Goal: Task Accomplishment & Management: Manage account settings

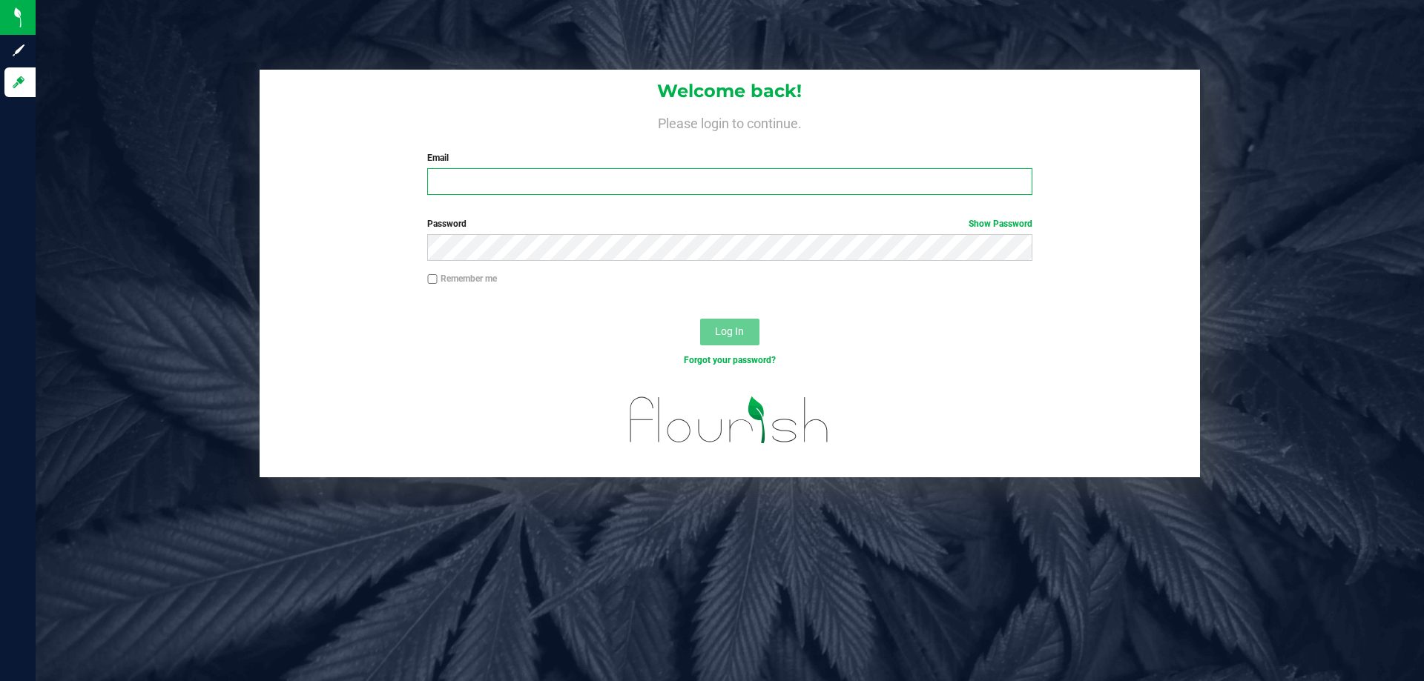
click at [516, 171] on input "Email" at bounding box center [729, 181] width 604 height 27
type input "[EMAIL_ADDRESS][DOMAIN_NAME]"
click at [700, 319] on button "Log In" at bounding box center [729, 332] width 59 height 27
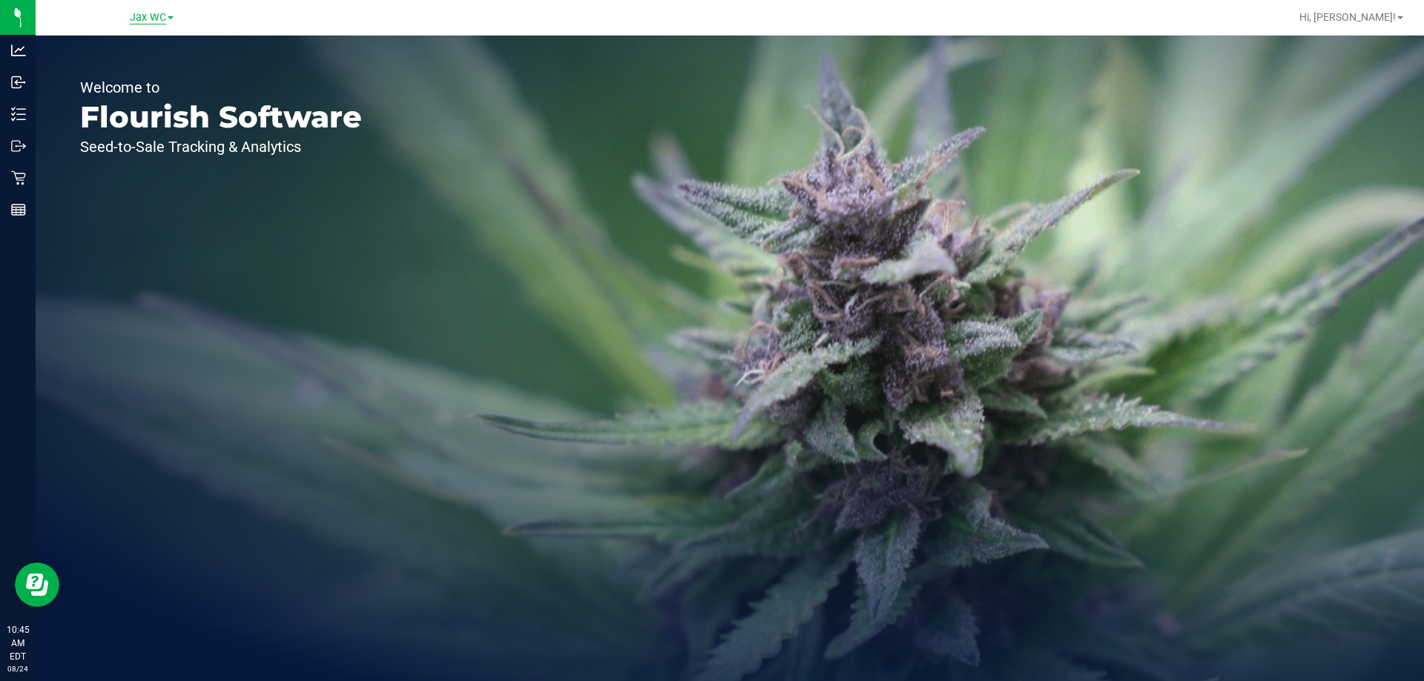
click at [148, 18] on span "Jax WC" at bounding box center [148, 17] width 36 height 13
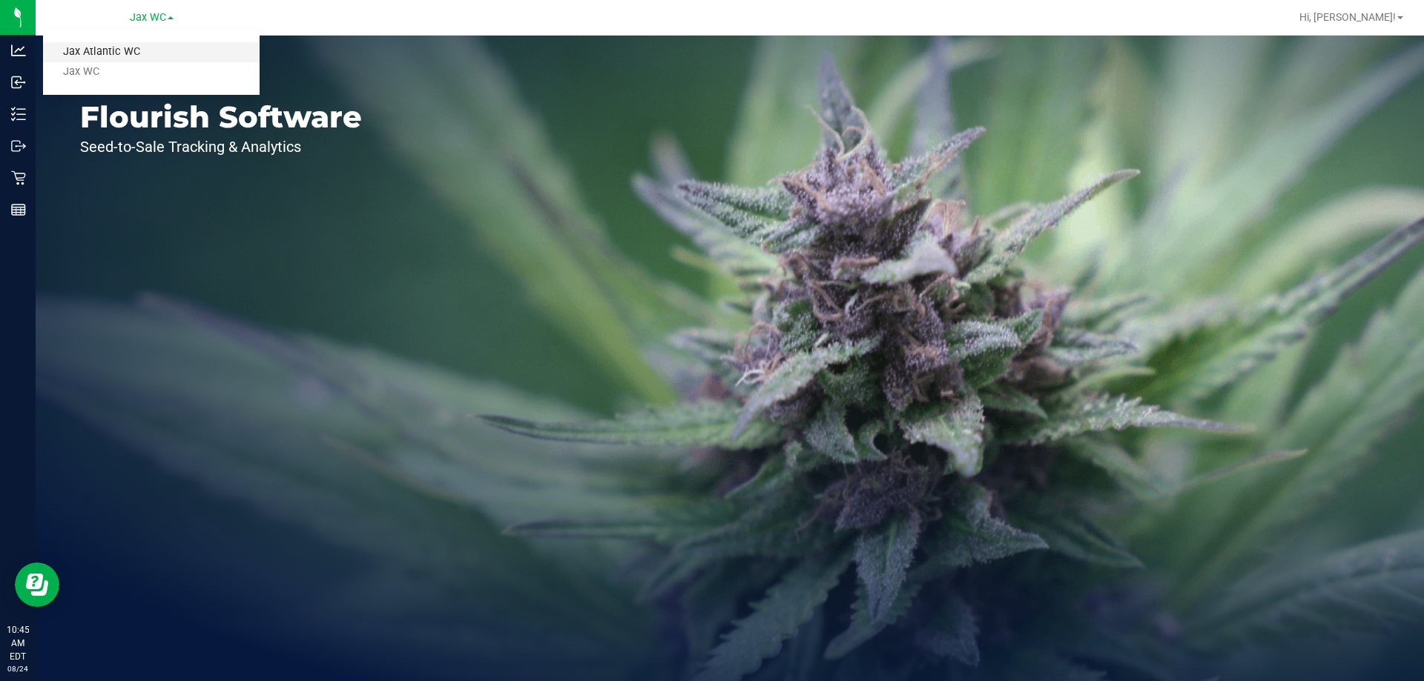
click at [133, 48] on link "Jax Atlantic WC" at bounding box center [151, 52] width 217 height 20
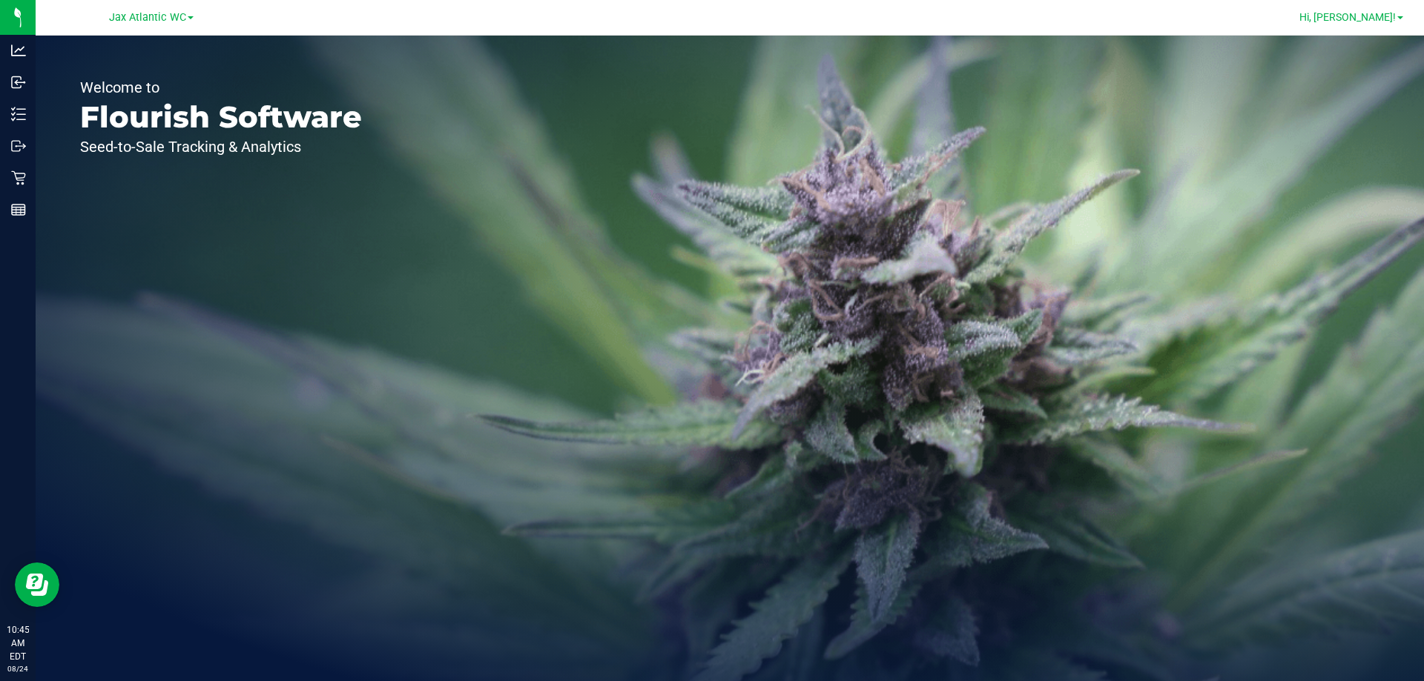
click at [1381, 18] on span "Hi, [PERSON_NAME]!" at bounding box center [1347, 17] width 96 height 12
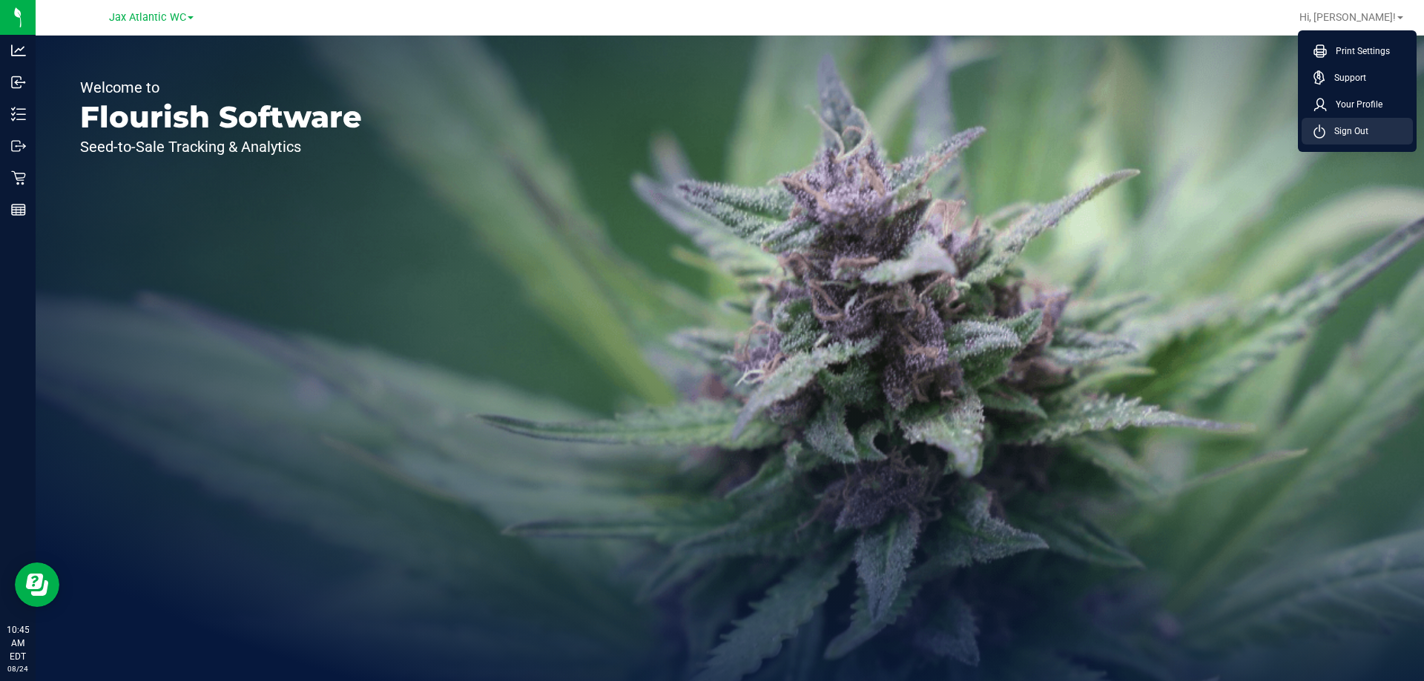
click at [1361, 136] on span "Sign Out" at bounding box center [1346, 131] width 43 height 15
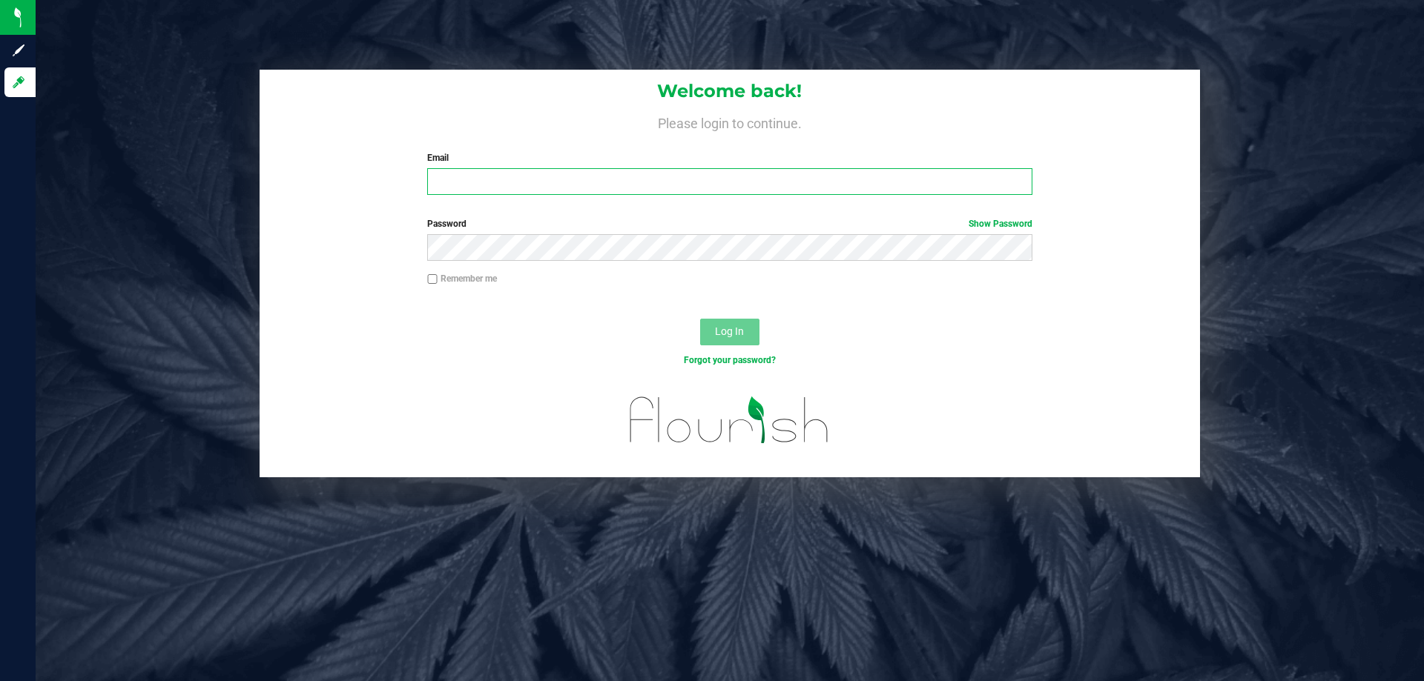
click at [589, 187] on input "Email" at bounding box center [729, 181] width 604 height 27
type input "[EMAIL_ADDRESS][DOMAIN_NAME]"
click at [736, 332] on span "Log In" at bounding box center [729, 331] width 29 height 12
